Goal: Task Accomplishment & Management: Use online tool/utility

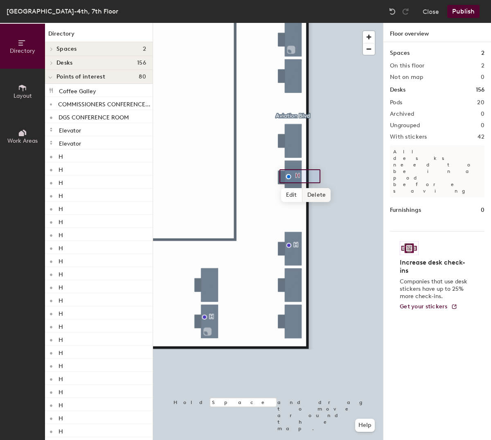
click at [317, 198] on span "Delete" at bounding box center [316, 195] width 29 height 14
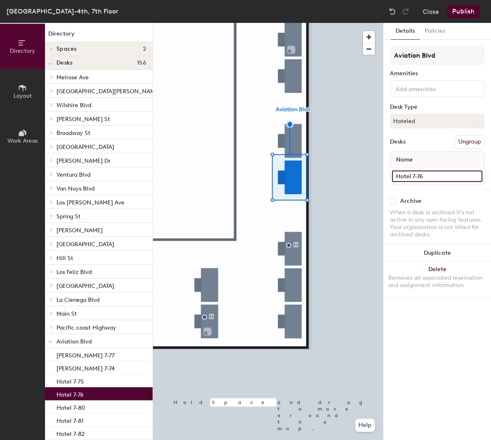
click at [403, 175] on input "Hotel 7-76" at bounding box center [437, 176] width 90 height 11
click at [410, 175] on input "Hotel 7-76" at bounding box center [437, 176] width 90 height 11
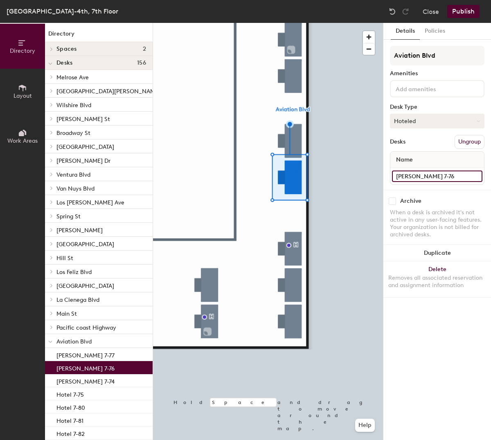
type input "[PERSON_NAME] 7-76"
click at [442, 119] on button "Hoteled" at bounding box center [437, 121] width 95 height 15
click at [407, 144] on div "Assigned" at bounding box center [431, 146] width 82 height 12
click at [460, 11] on button "Publish" at bounding box center [463, 11] width 32 height 13
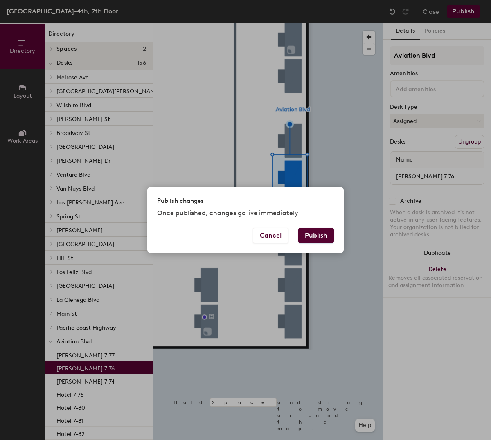
click at [310, 239] on button "Publish" at bounding box center [316, 236] width 36 height 16
